Goal: Task Accomplishment & Management: Use online tool/utility

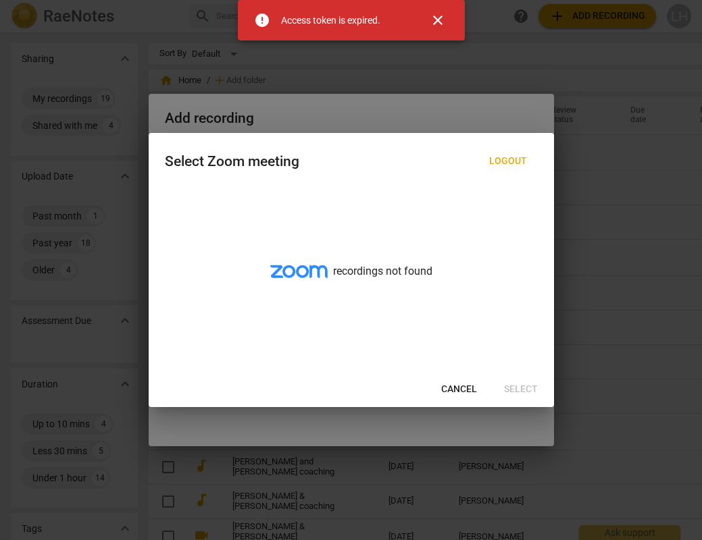
click at [444, 26] on span "close" at bounding box center [438, 20] width 16 height 16
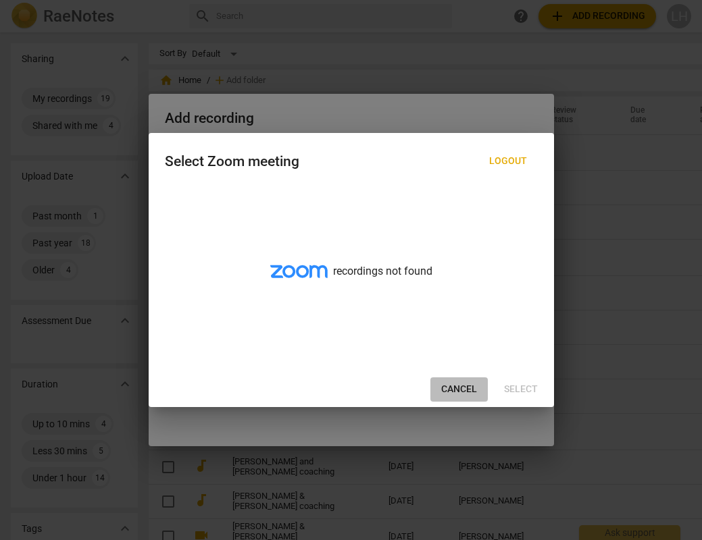
click at [448, 386] on span "Cancel" at bounding box center [459, 390] width 36 height 14
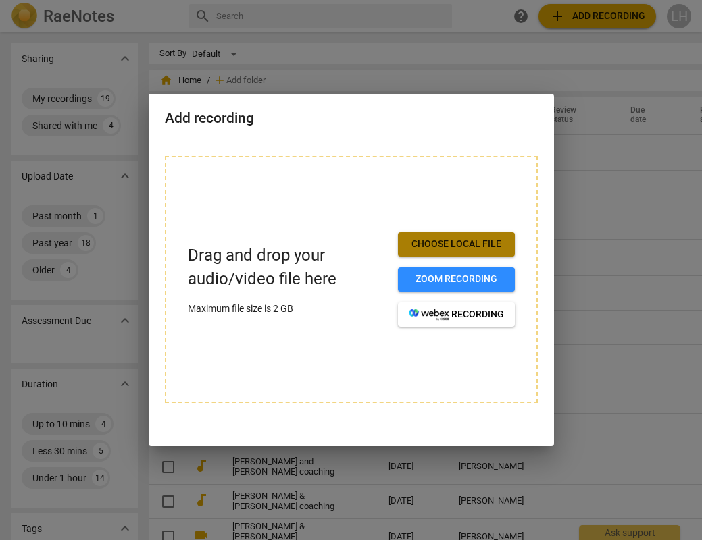
click at [428, 242] on span "Choose local file" at bounding box center [456, 245] width 95 height 14
click at [444, 244] on span "Choose local file" at bounding box center [456, 245] width 95 height 14
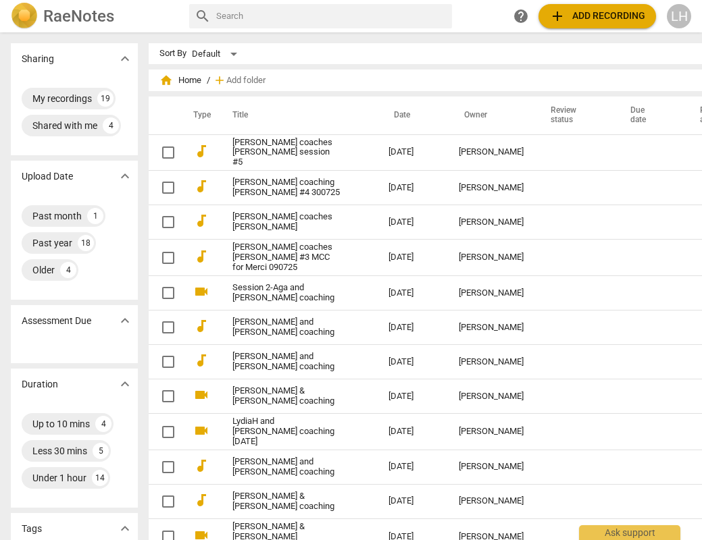
click at [569, 21] on span "add Add recording" at bounding box center [597, 16] width 96 height 16
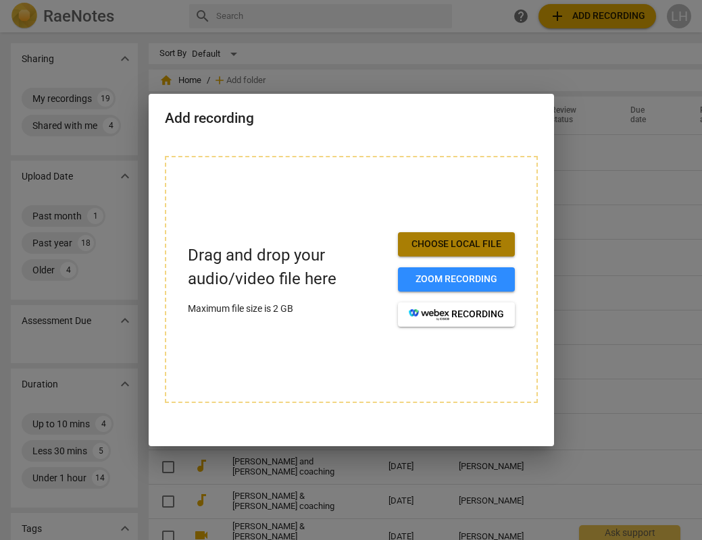
click at [428, 242] on span "Choose local file" at bounding box center [456, 245] width 95 height 14
drag, startPoint x: 317, startPoint y: 121, endPoint x: 280, endPoint y: 174, distance: 64.5
click at [280, 174] on div "Add recording Drag and drop your audio/video file here Maximum file size is 2 G…" at bounding box center [351, 270] width 405 height 353
click at [261, 114] on h2 "Add recording" at bounding box center [351, 118] width 373 height 17
click at [261, 113] on h2 "Add recording" at bounding box center [351, 118] width 373 height 17
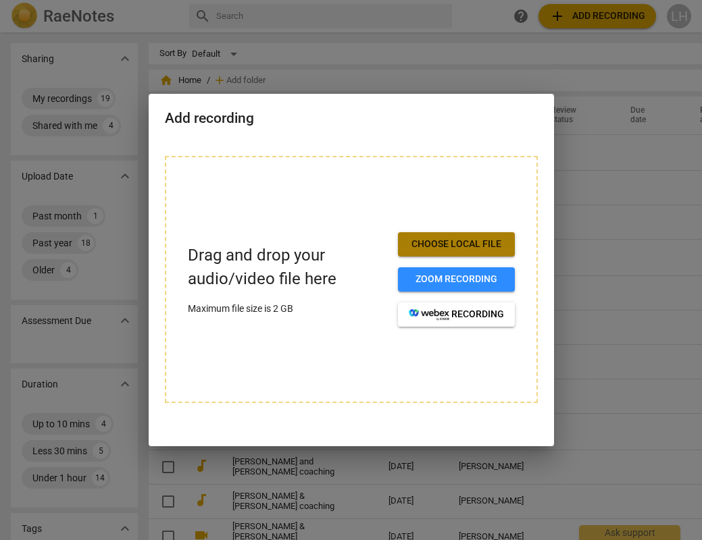
click at [437, 254] on button "Choose local file" at bounding box center [456, 244] width 117 height 24
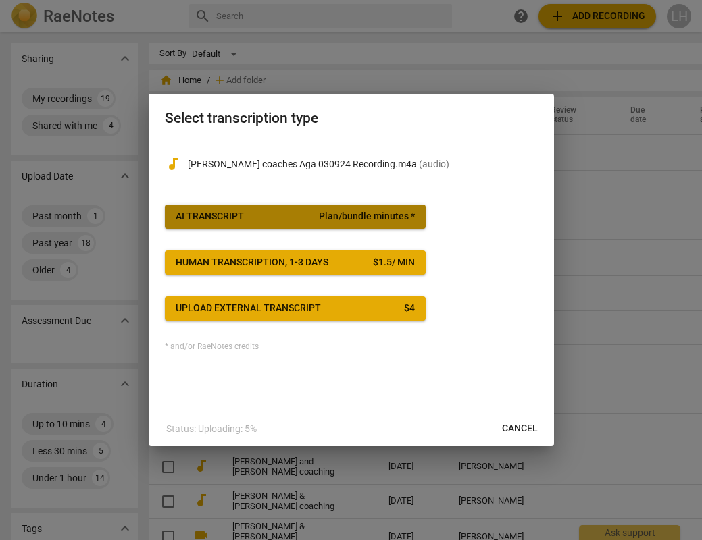
click at [359, 219] on span "Plan/bundle minutes *" at bounding box center [367, 217] width 96 height 14
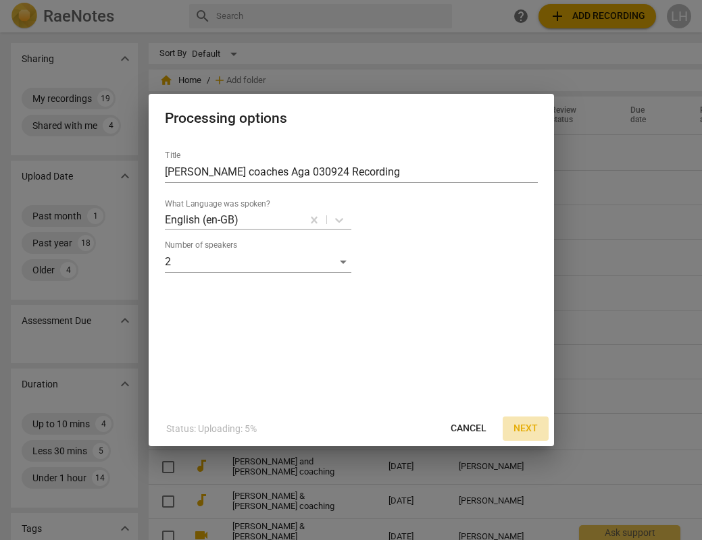
click at [525, 425] on span "Next" at bounding box center [525, 429] width 24 height 14
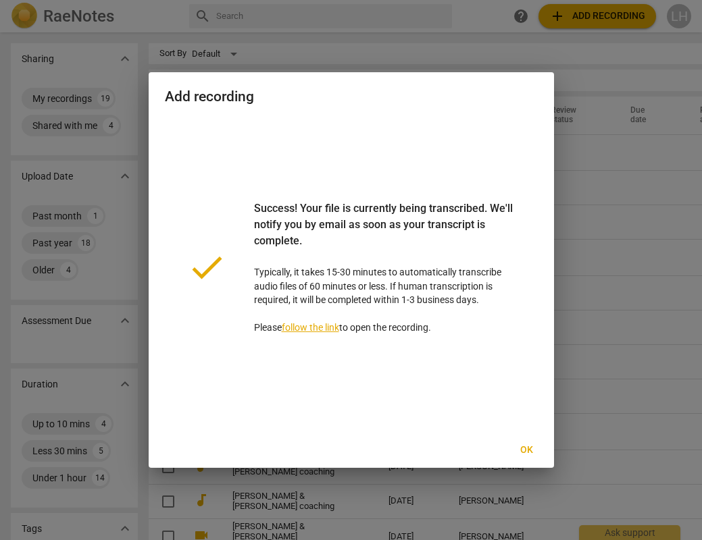
click at [530, 450] on span "Ok" at bounding box center [527, 451] width 22 height 14
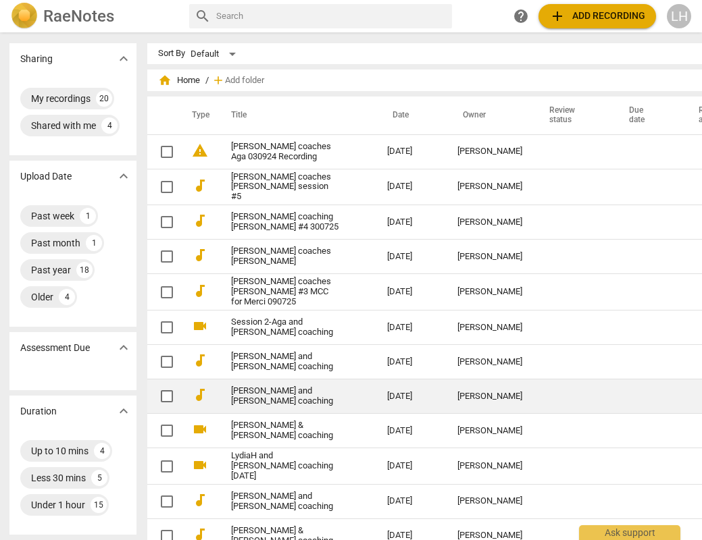
scroll to position [0, 1]
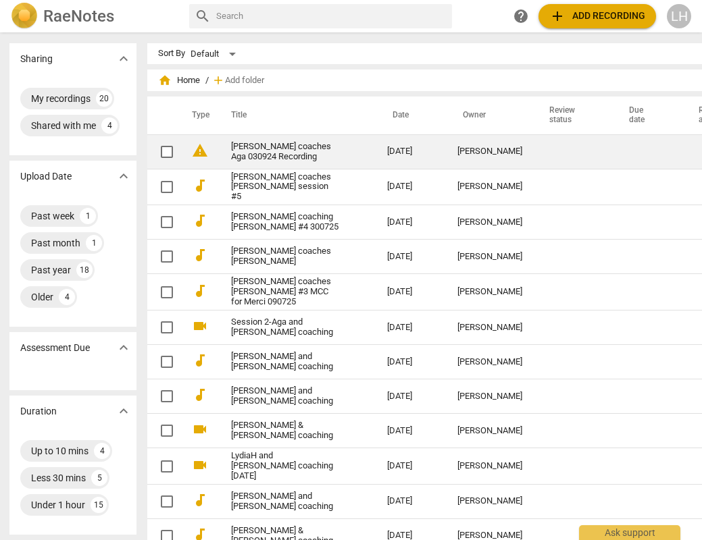
click at [307, 152] on link "Lesley coaches Aga 030924 Recording" at bounding box center [284, 152] width 107 height 20
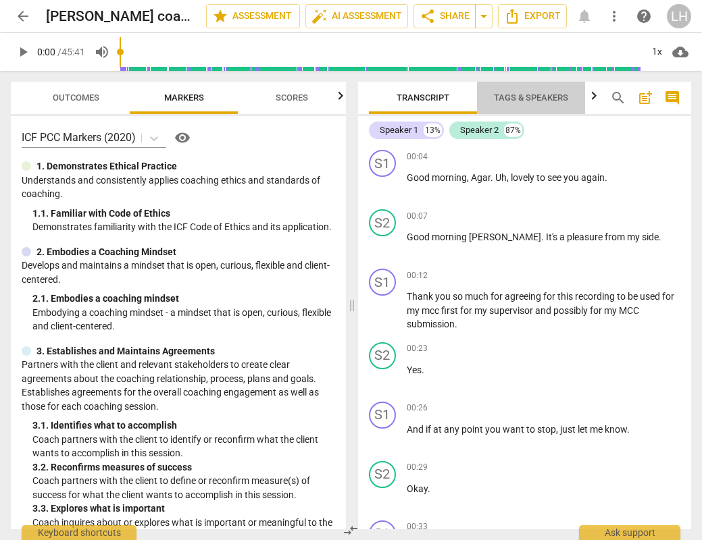
click at [530, 97] on span "Tags & Speakers" at bounding box center [531, 98] width 74 height 10
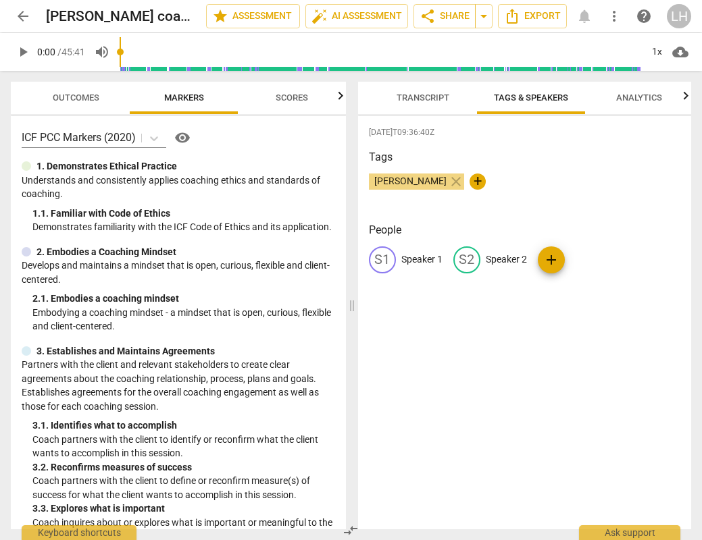
click at [390, 257] on div "S1" at bounding box center [382, 260] width 27 height 27
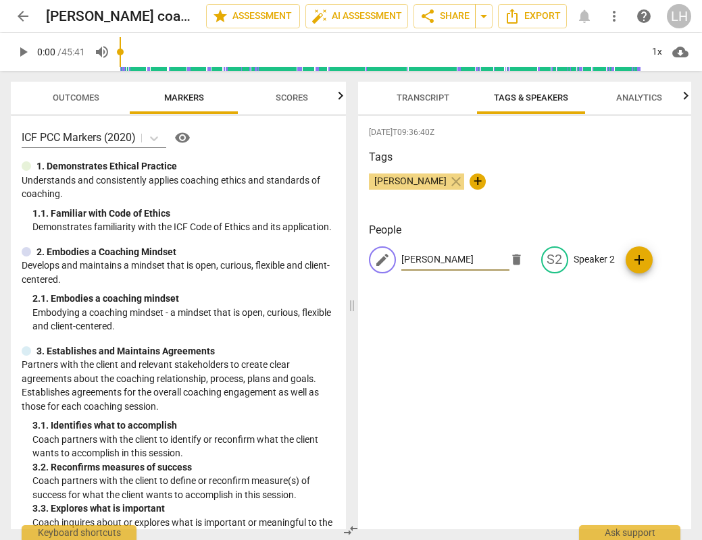
type input "Lesley"
click at [638, 262] on span "add" at bounding box center [639, 260] width 16 height 16
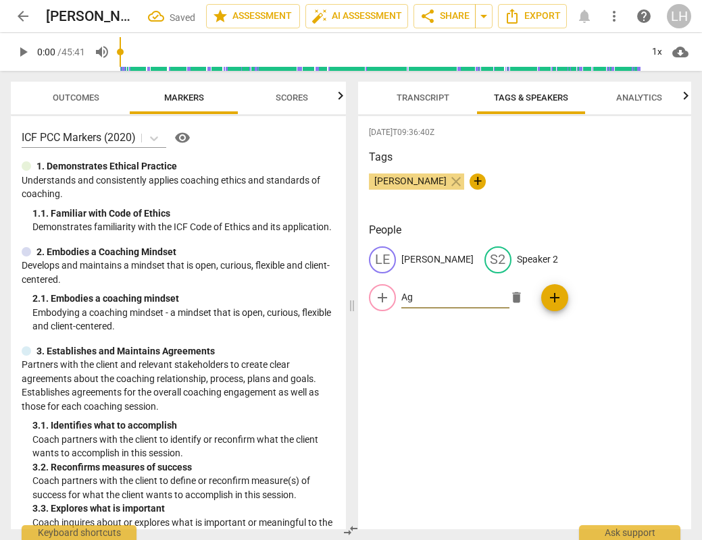
type input "A"
click at [490, 257] on span "edit" at bounding box center [498, 260] width 16 height 16
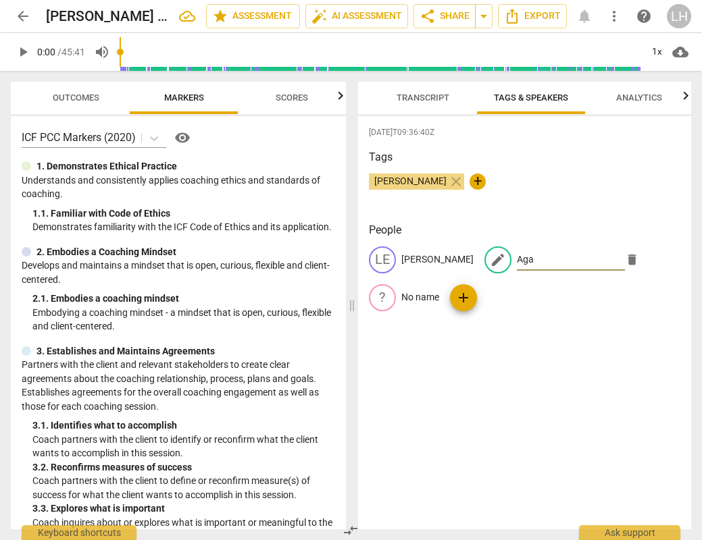
type input "Aga"
click at [404, 358] on div "2025-09-03T09:36:40Z Tags lesley hayman close + People LE Lesley edit Aga delet…" at bounding box center [525, 322] width 334 height 413
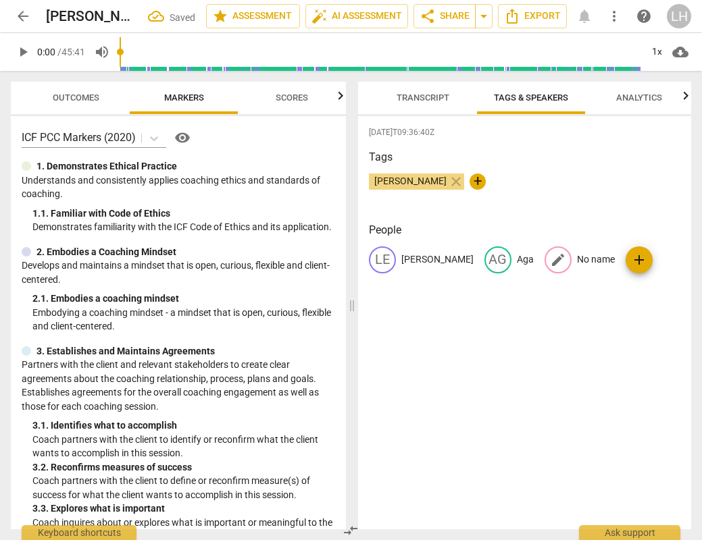
click at [550, 261] on span "edit" at bounding box center [558, 260] width 16 height 16
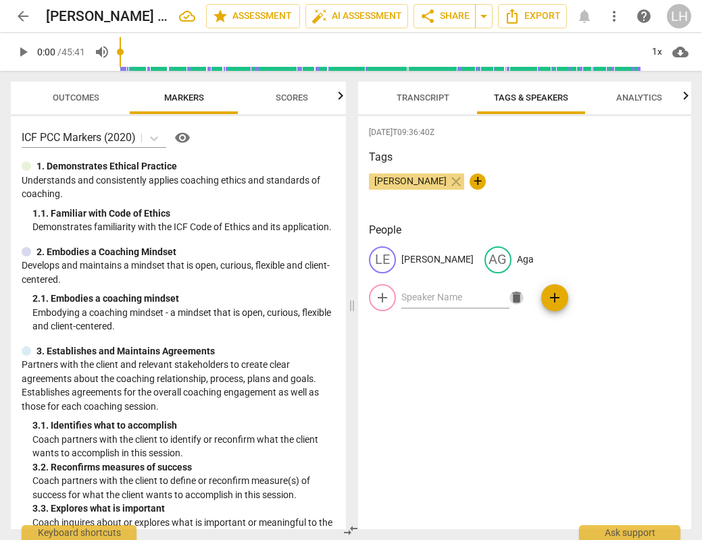
click at [523, 290] on span "delete" at bounding box center [516, 297] width 14 height 14
click at [650, 95] on span "Analytics" at bounding box center [639, 98] width 46 height 10
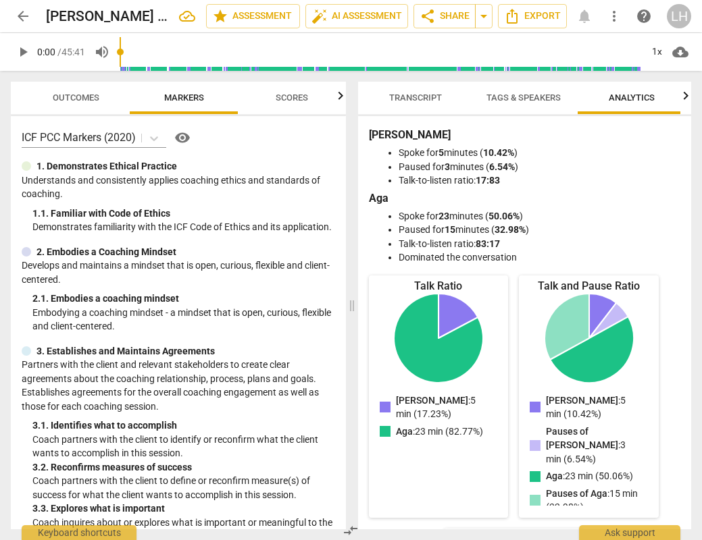
scroll to position [0, 12]
click at [365, 99] on icon "button" at bounding box center [363, 96] width 16 height 16
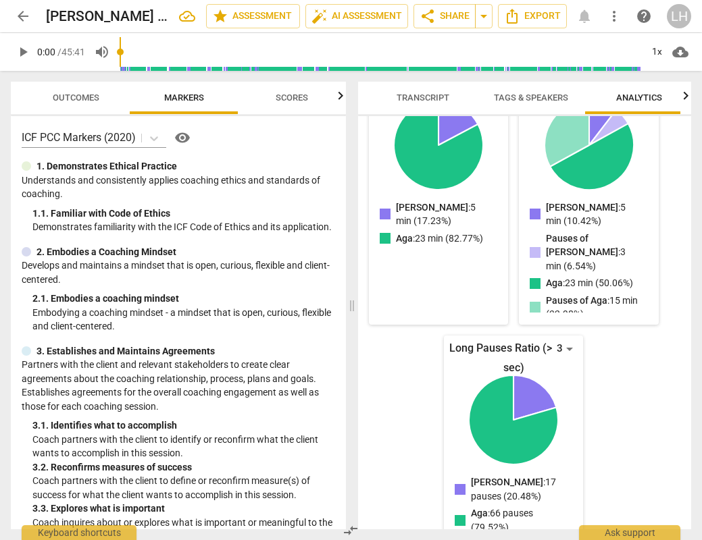
scroll to position [192, 0]
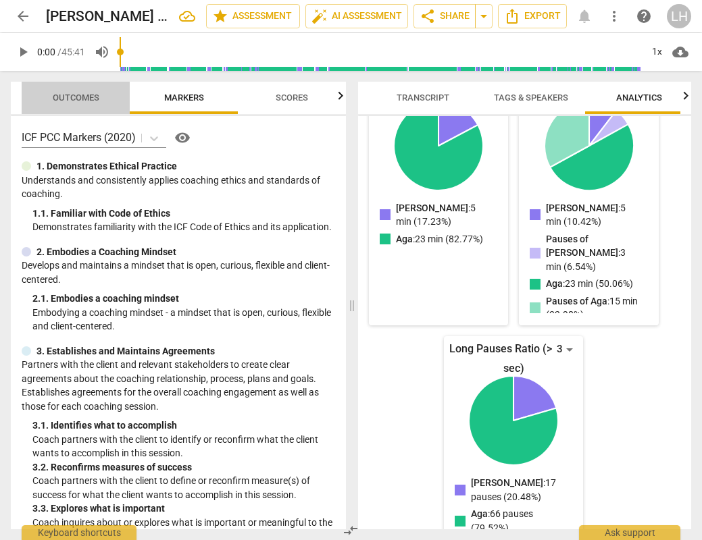
click at [88, 103] on span "Outcomes" at bounding box center [75, 98] width 79 height 18
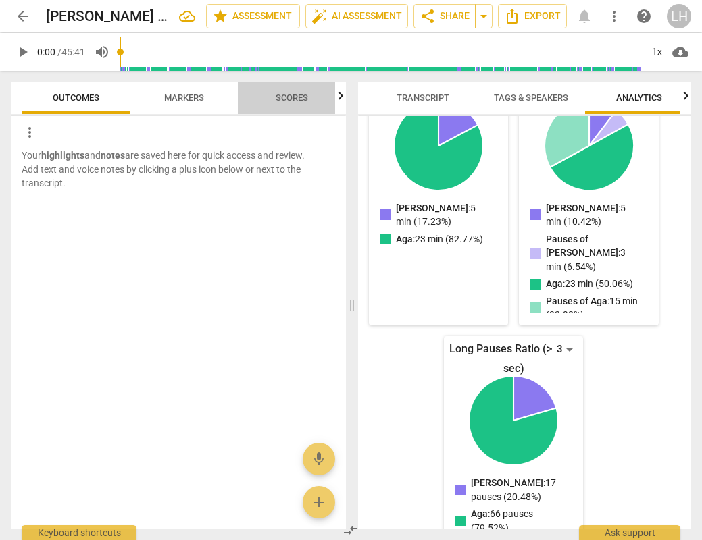
click at [292, 95] on span "Scores" at bounding box center [292, 98] width 32 height 10
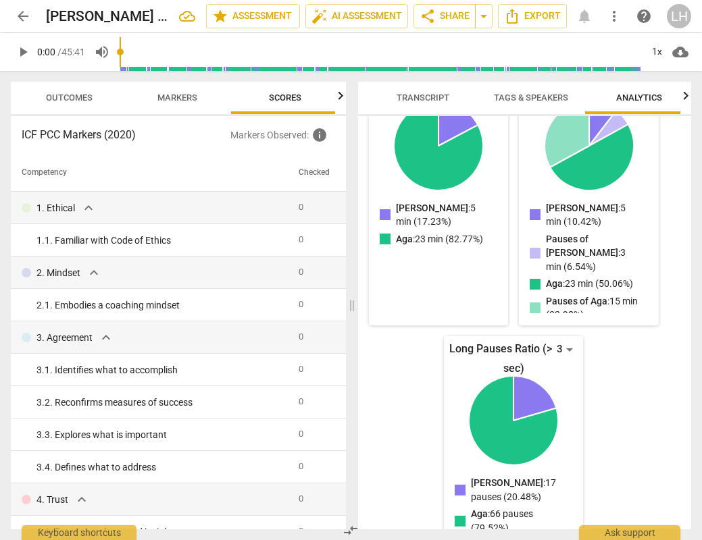
scroll to position [0, 11]
click at [184, 95] on span "Markers" at bounding box center [173, 98] width 40 height 10
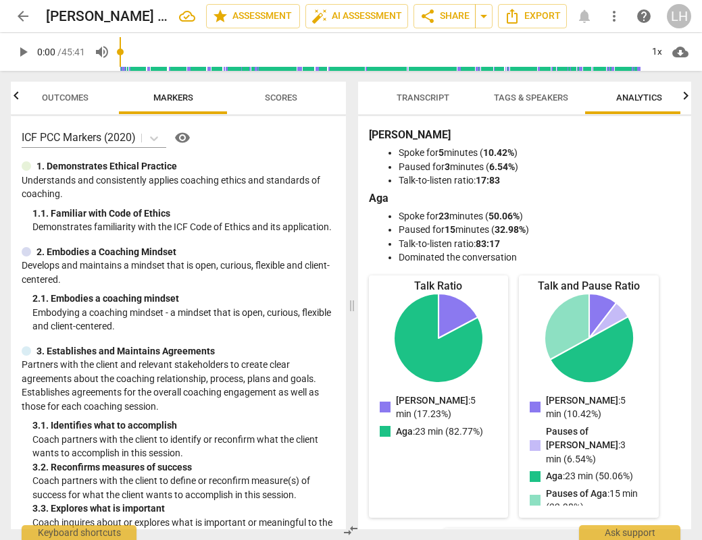
scroll to position [0, 0]
click at [634, 101] on span "Analytics" at bounding box center [639, 98] width 46 height 10
click at [538, 103] on span "Tags & Speakers" at bounding box center [530, 98] width 107 height 18
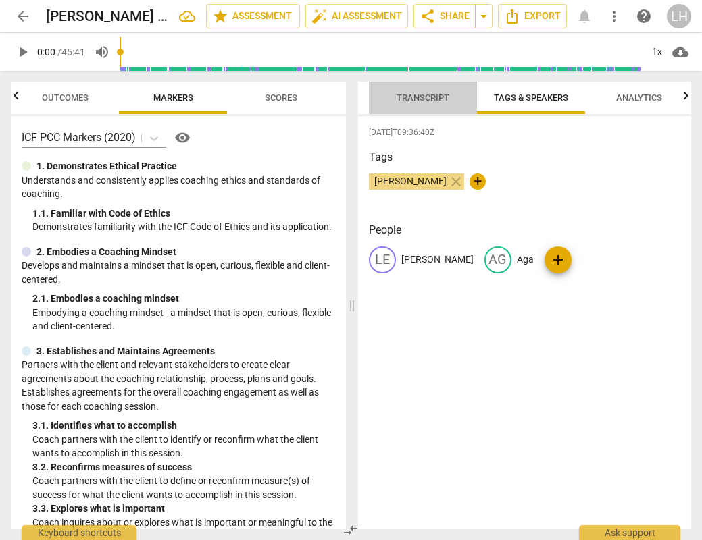
click at [422, 97] on span "Transcript" at bounding box center [422, 98] width 53 height 10
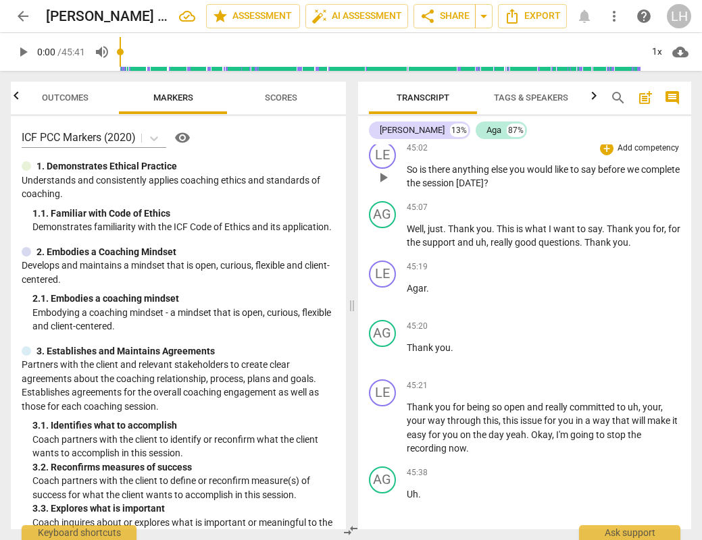
scroll to position [9037, 0]
